Goal: Information Seeking & Learning: Find specific fact

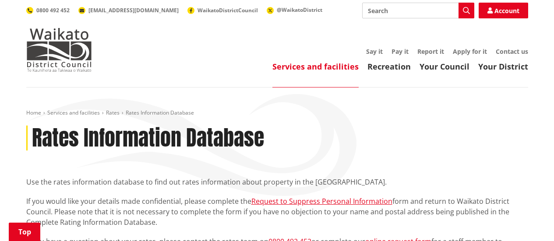
scroll to position [195, 0]
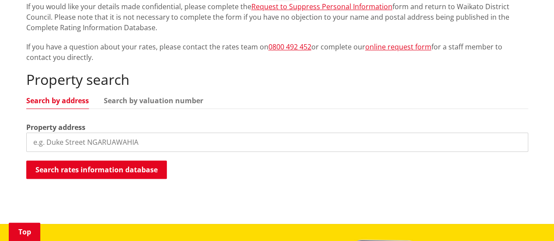
click at [115, 144] on input "search" at bounding box center [277, 142] width 502 height 19
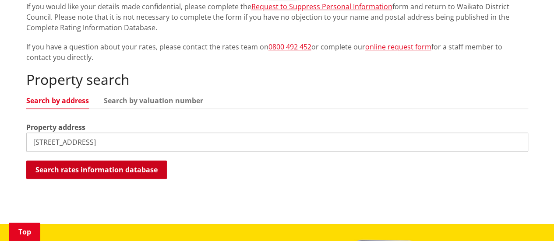
type input "29 raranga road"
click at [99, 169] on button "Search rates information database" at bounding box center [96, 170] width 141 height 18
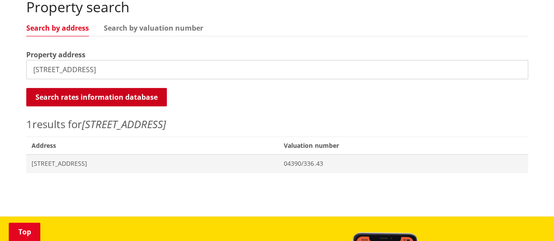
scroll to position [268, 0]
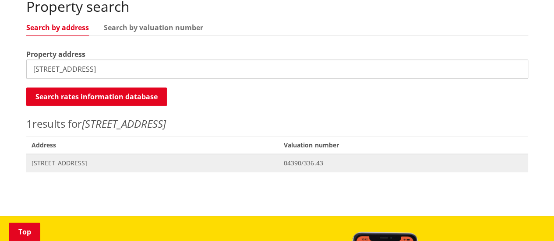
click at [101, 159] on span "29 Raranga Road TE KAUWHATA" at bounding box center [153, 163] width 242 height 9
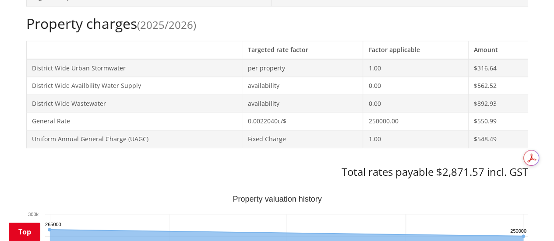
scroll to position [367, 0]
drag, startPoint x: 485, startPoint y: 170, endPoint x: 432, endPoint y: 173, distance: 53.5
click at [432, 173] on h3 "Total rates payable $2,871.57 incl. GST" at bounding box center [277, 172] width 502 height 13
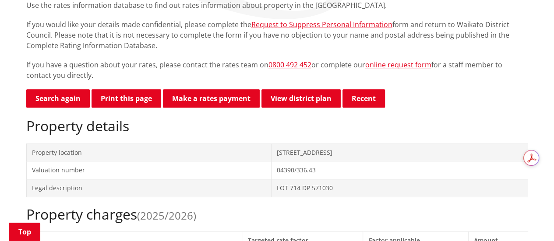
scroll to position [152, 0]
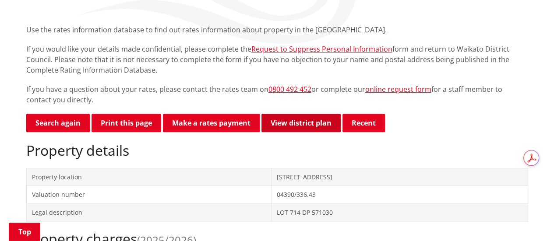
click at [283, 122] on link "View district plan" at bounding box center [300, 123] width 79 height 18
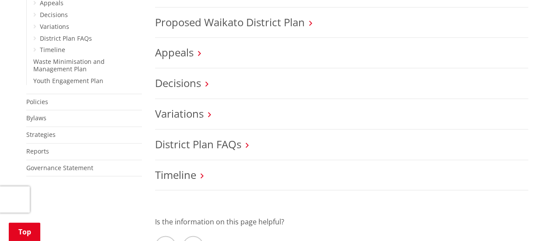
scroll to position [427, 0]
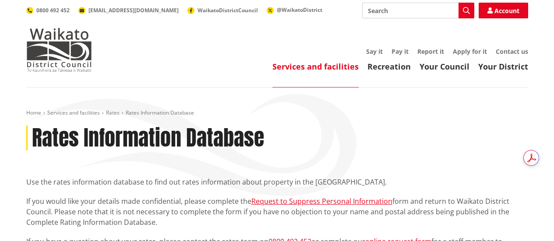
scroll to position [152, 0]
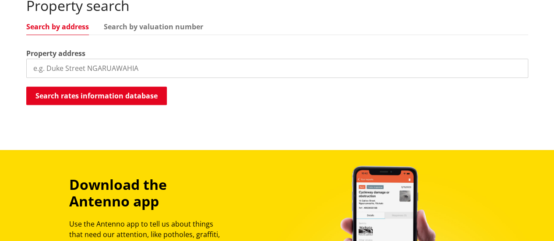
click at [92, 67] on input "search" at bounding box center [277, 68] width 502 height 19
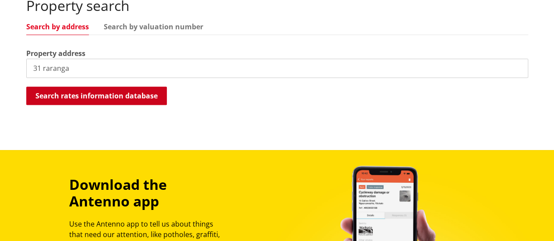
type input "31 raranga"
click at [91, 97] on button "Search rates information database" at bounding box center [96, 96] width 141 height 18
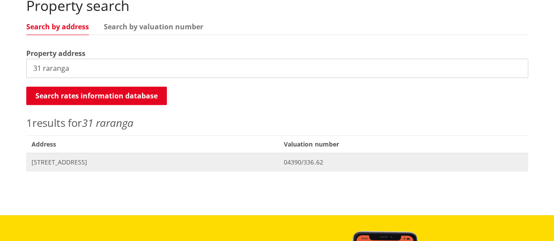
click at [77, 158] on span "31 Raranga Road TE KAUWHATA" at bounding box center [153, 162] width 242 height 9
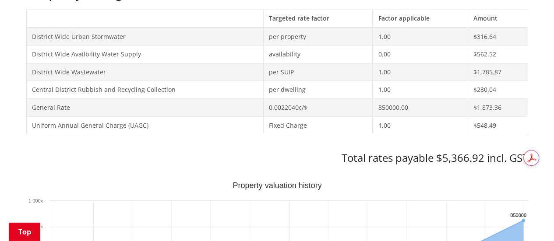
scroll to position [421, 0]
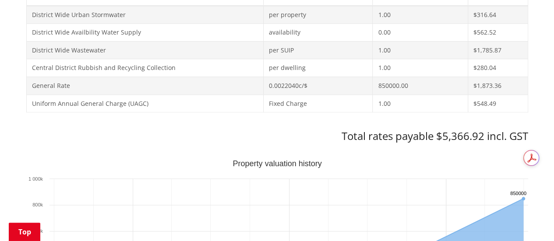
click at [469, 137] on h3 "Total rates payable $5,366.92 incl. GST" at bounding box center [277, 136] width 502 height 13
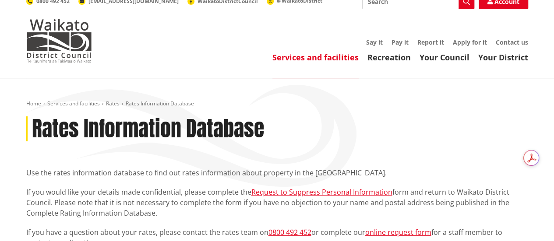
scroll to position [0, 0]
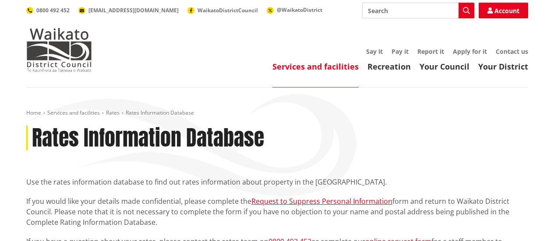
scroll to position [270, 0]
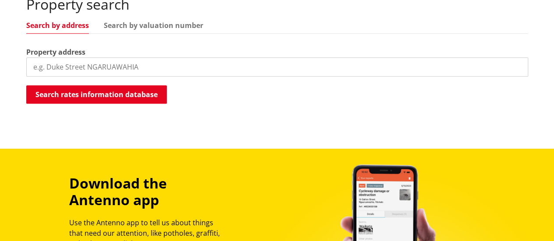
drag, startPoint x: 76, startPoint y: 65, endPoint x: 80, endPoint y: 67, distance: 4.5
click at [80, 67] on input "search" at bounding box center [277, 66] width 502 height 19
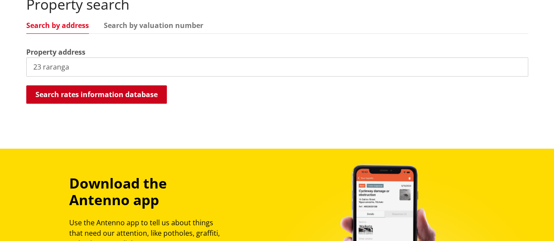
type input "23 raranga"
click at [81, 92] on button "Search rates information database" at bounding box center [96, 94] width 141 height 18
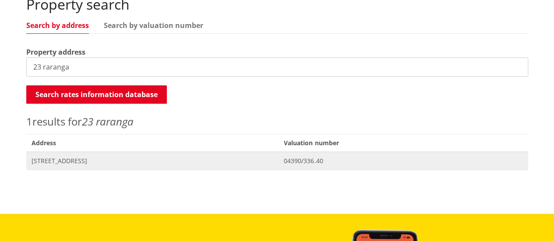
click at [83, 162] on span "[STREET_ADDRESS]" at bounding box center [153, 161] width 242 height 9
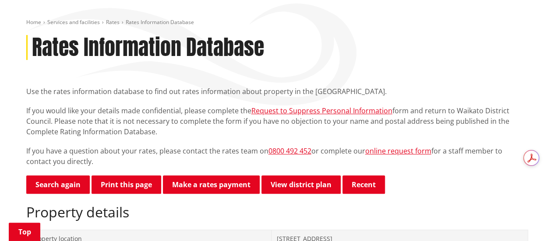
scroll to position [90, 0]
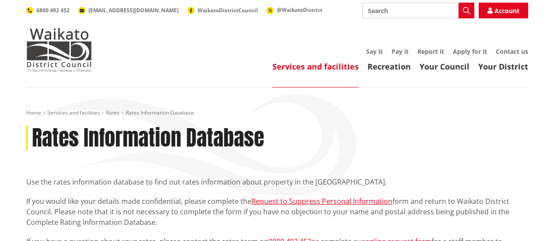
scroll to position [272, 0]
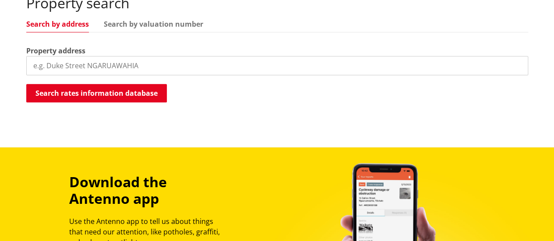
click at [91, 64] on input "search" at bounding box center [277, 65] width 502 height 19
click at [171, 21] on link "Search by valuation number" at bounding box center [153, 24] width 99 height 7
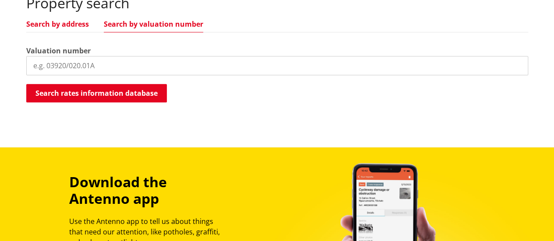
click at [54, 23] on link "Search by address" at bounding box center [57, 24] width 63 height 7
